Goal: Task Accomplishment & Management: Manage account settings

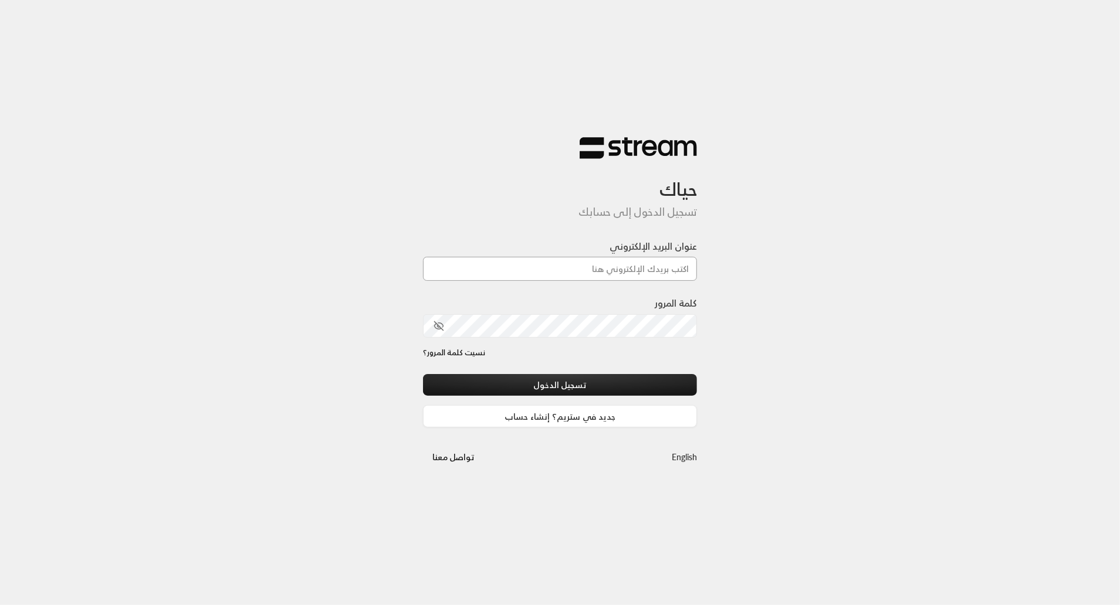
click at [609, 267] on input "عنوان البريد الإلكتروني" at bounding box center [560, 269] width 275 height 24
type input "[EMAIL_ADDRESS][DOMAIN_NAME]"
drag, startPoint x: 679, startPoint y: 274, endPoint x: 535, endPoint y: 275, distance: 143.7
click at [535, 275] on input "[EMAIL_ADDRESS][DOMAIN_NAME]" at bounding box center [560, 269] width 275 height 24
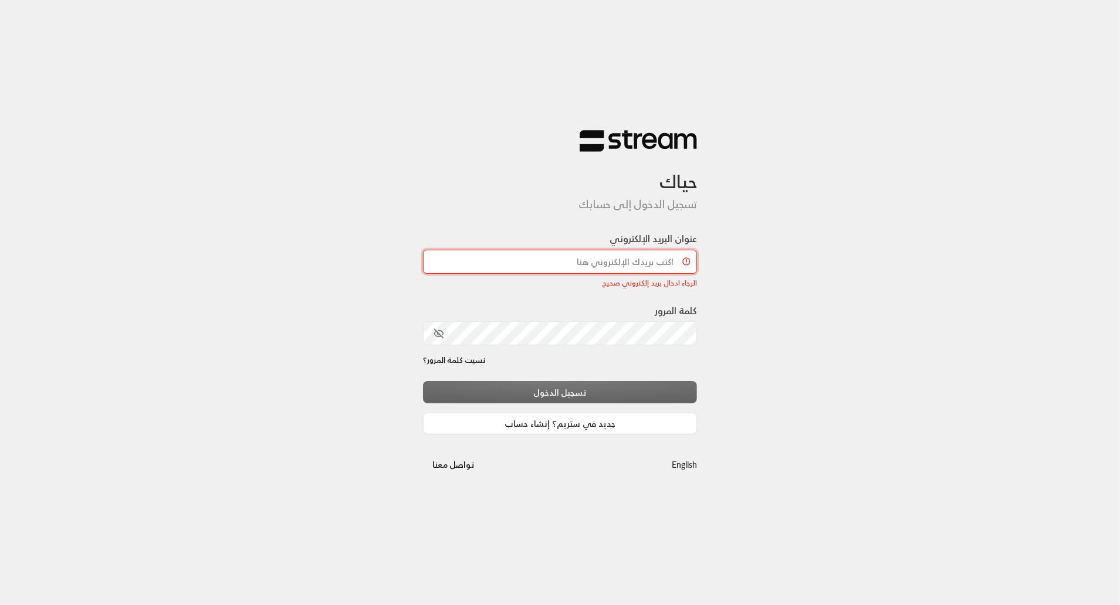
scroll to position [0, 0]
click at [564, 262] on input "عنوان البريد الإلكتروني" at bounding box center [560, 262] width 275 height 24
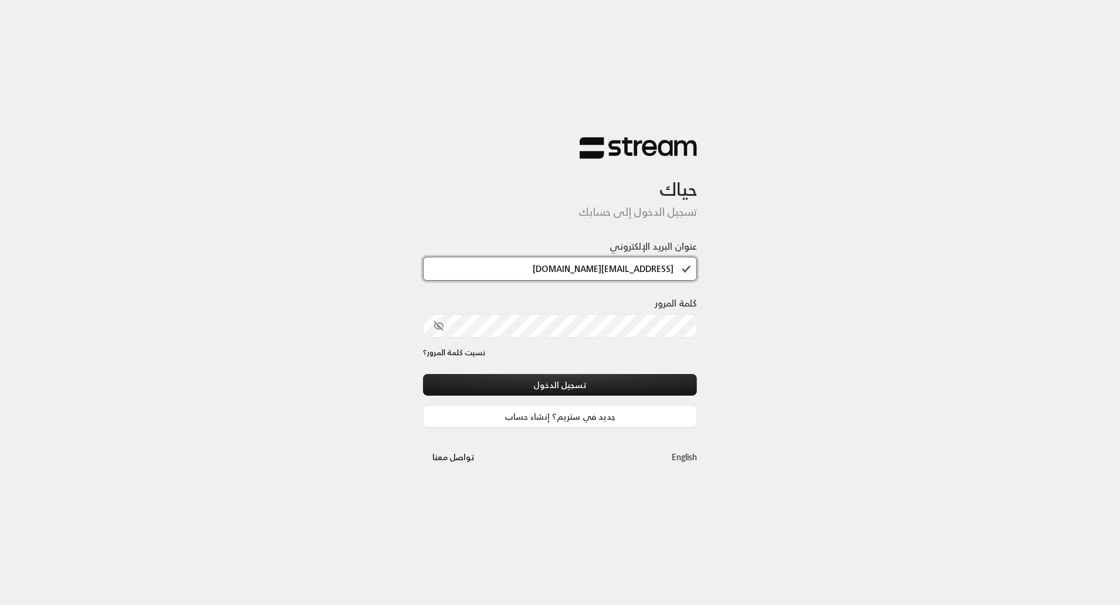
type input "[EMAIL_ADDRESS][DOMAIN_NAME]"
drag, startPoint x: 693, startPoint y: 270, endPoint x: 476, endPoint y: 264, distance: 217.7
click at [476, 264] on input "[EMAIL_ADDRESS][DOMAIN_NAME]" at bounding box center [560, 269] width 275 height 24
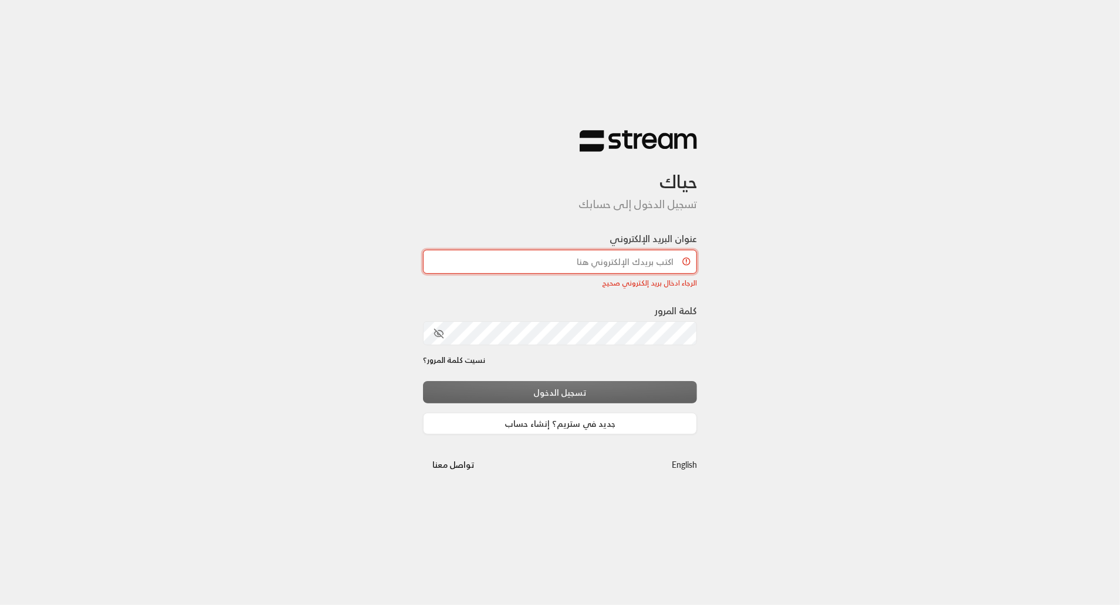
click at [591, 262] on input "عنوان البريد الإلكتروني" at bounding box center [560, 262] width 275 height 24
type input "[EMAIL_ADDRESS][DOMAIN_NAME]"
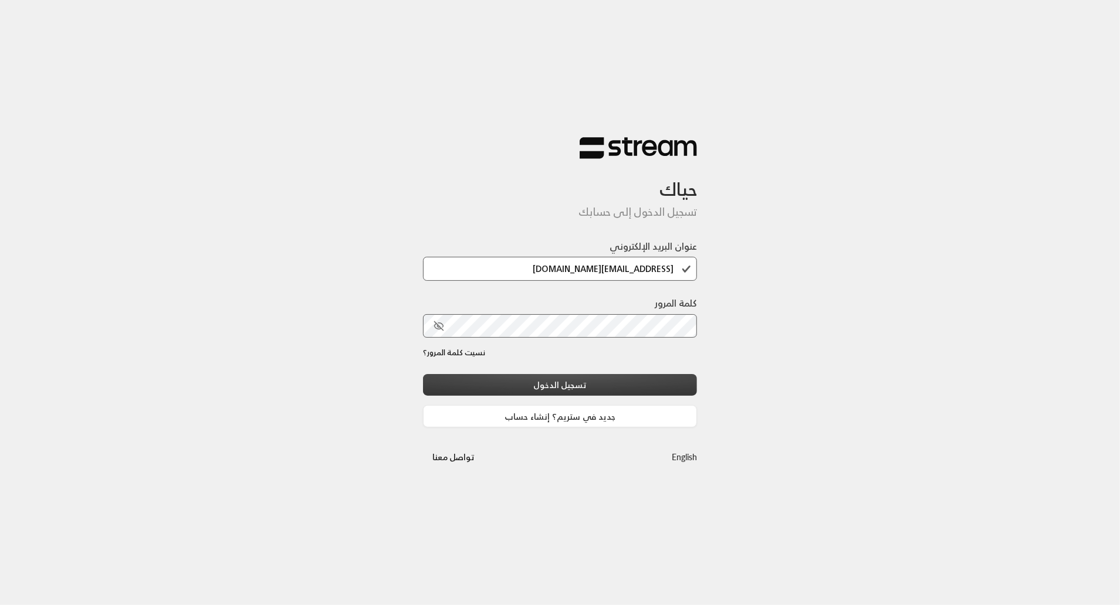
click at [693, 384] on button "تسجيل الدخول" at bounding box center [560, 385] width 275 height 22
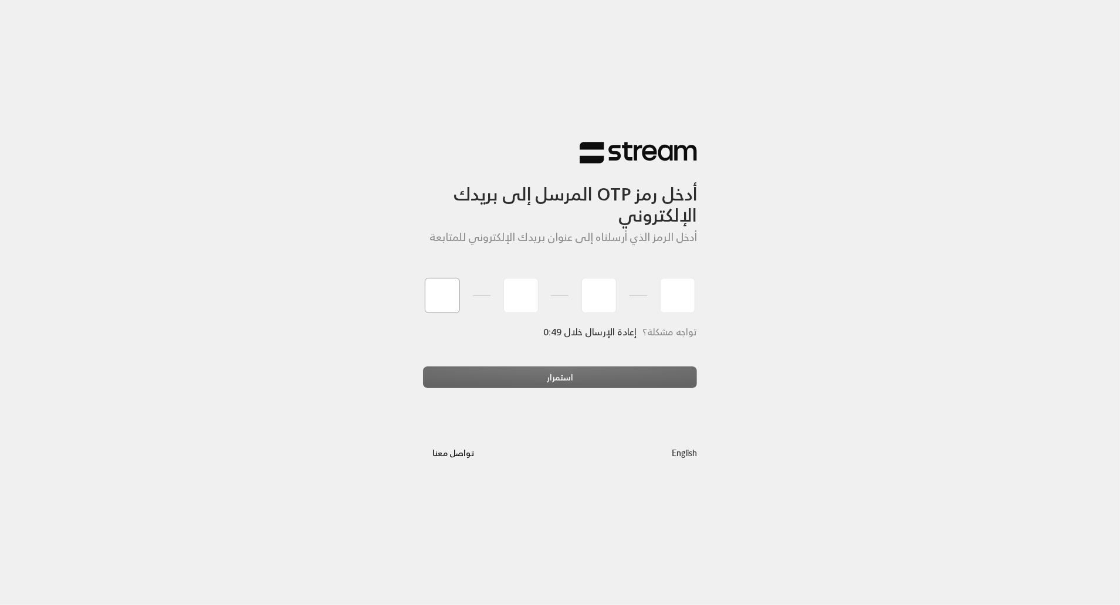
type input "7"
type input "1"
type input "4"
type input "7"
click at [635, 381] on div "استمرار" at bounding box center [560, 383] width 275 height 32
